Goal: Find specific page/section: Find specific page/section

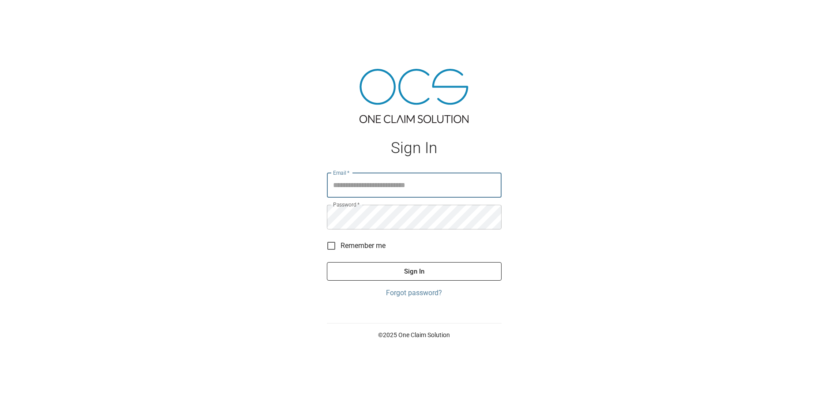
type input "**********"
click at [416, 267] on button "Sign In" at bounding box center [414, 271] width 175 height 19
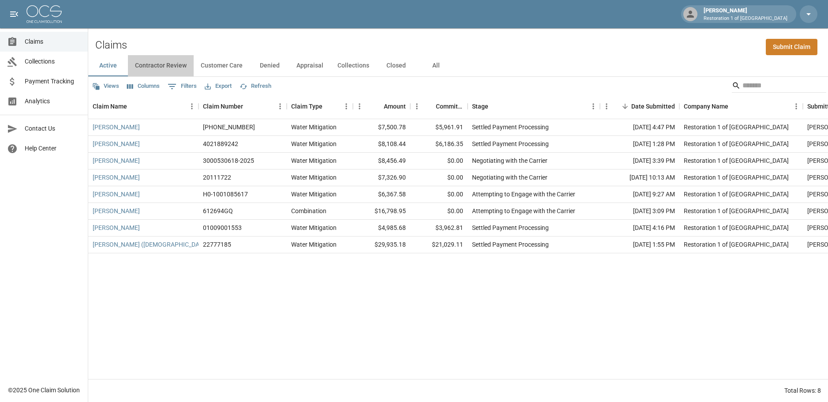
click at [176, 66] on button "Contractor Review" at bounding box center [161, 65] width 66 height 21
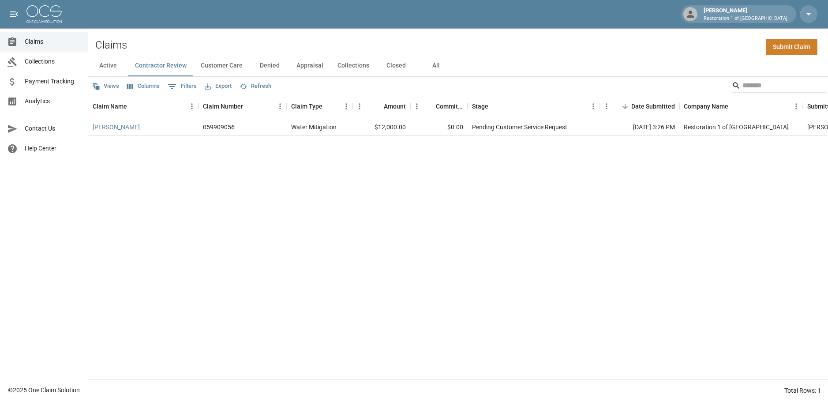
click at [222, 64] on button "Customer Care" at bounding box center [222, 65] width 56 height 21
